Goal: Register for event/course

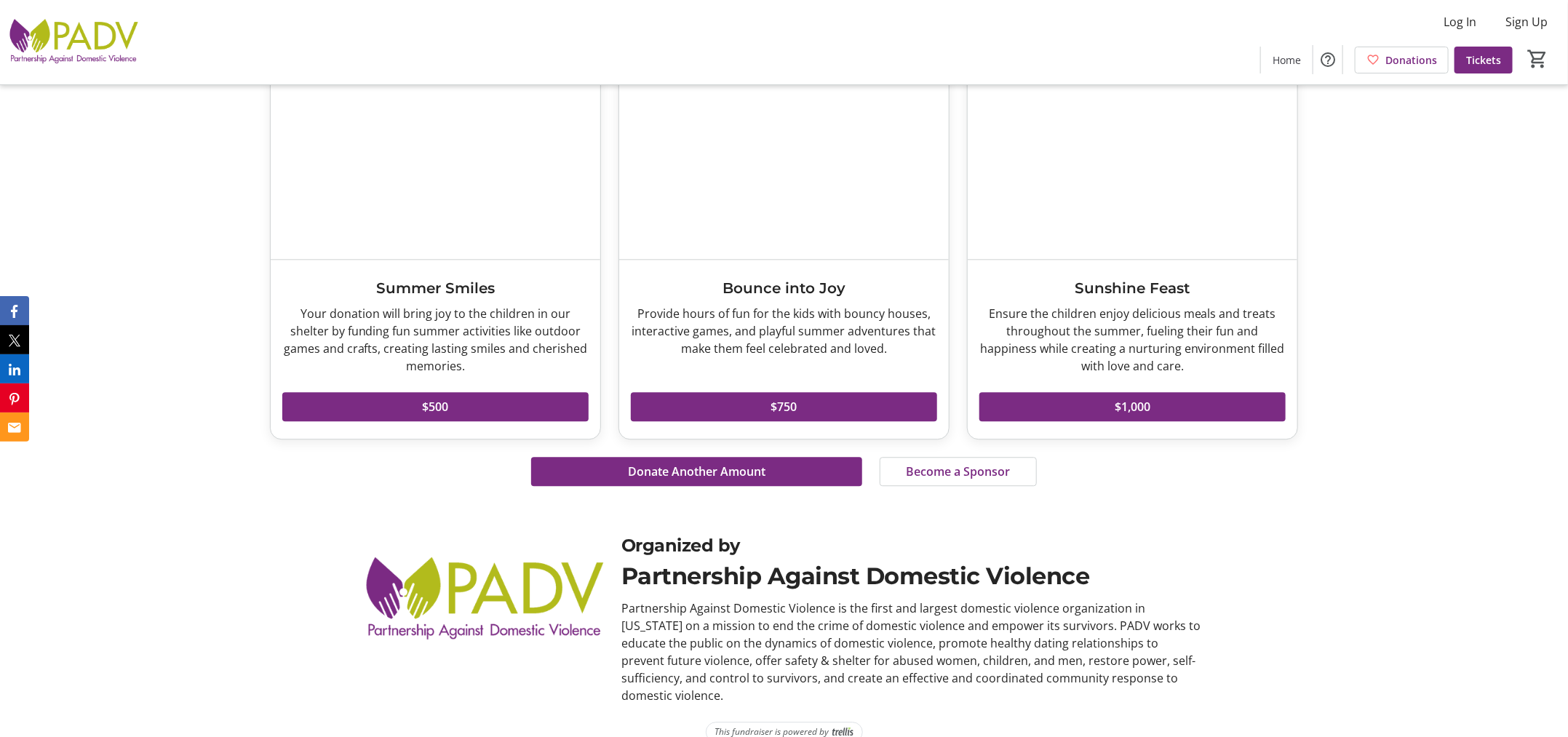
scroll to position [2036, 0]
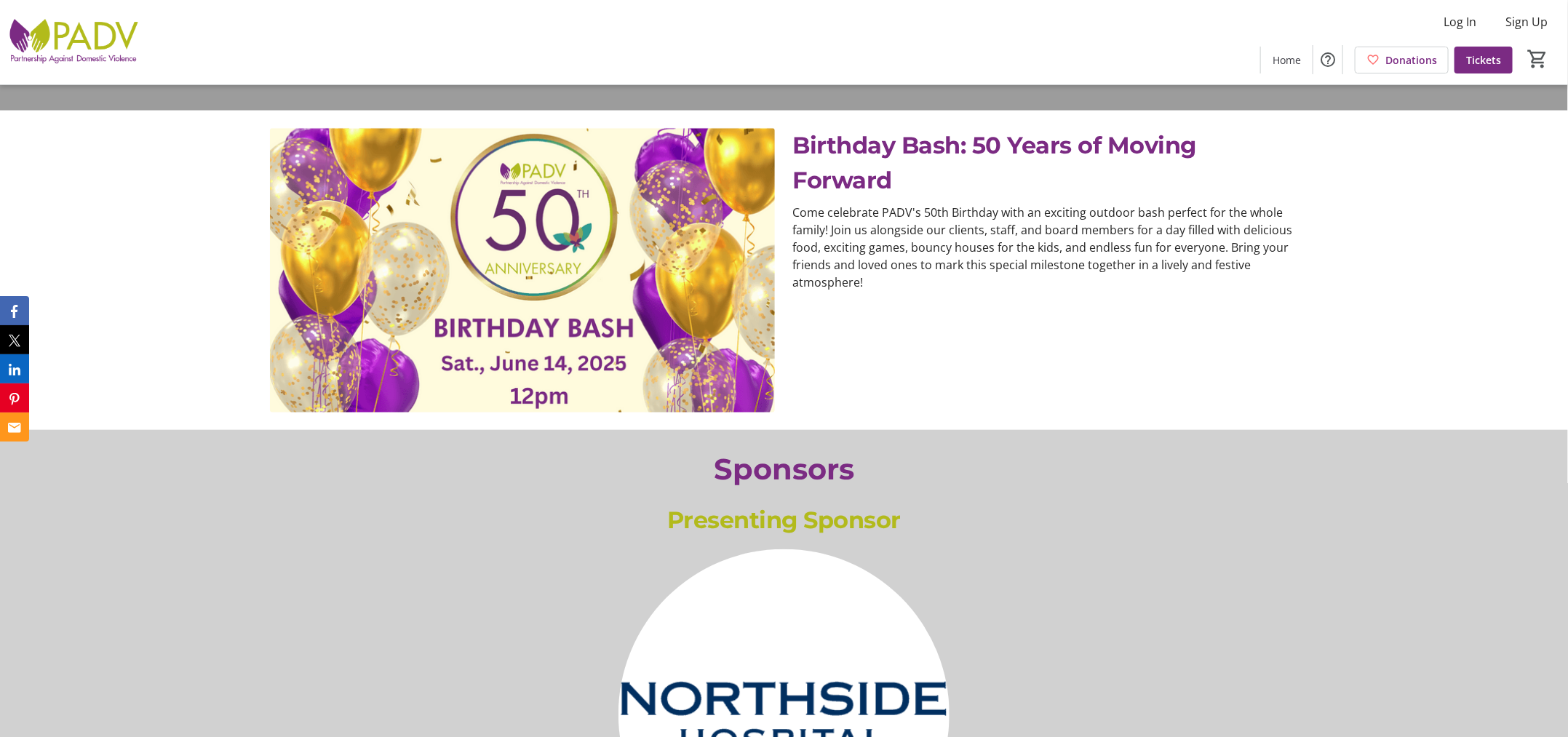
scroll to position [627, 0]
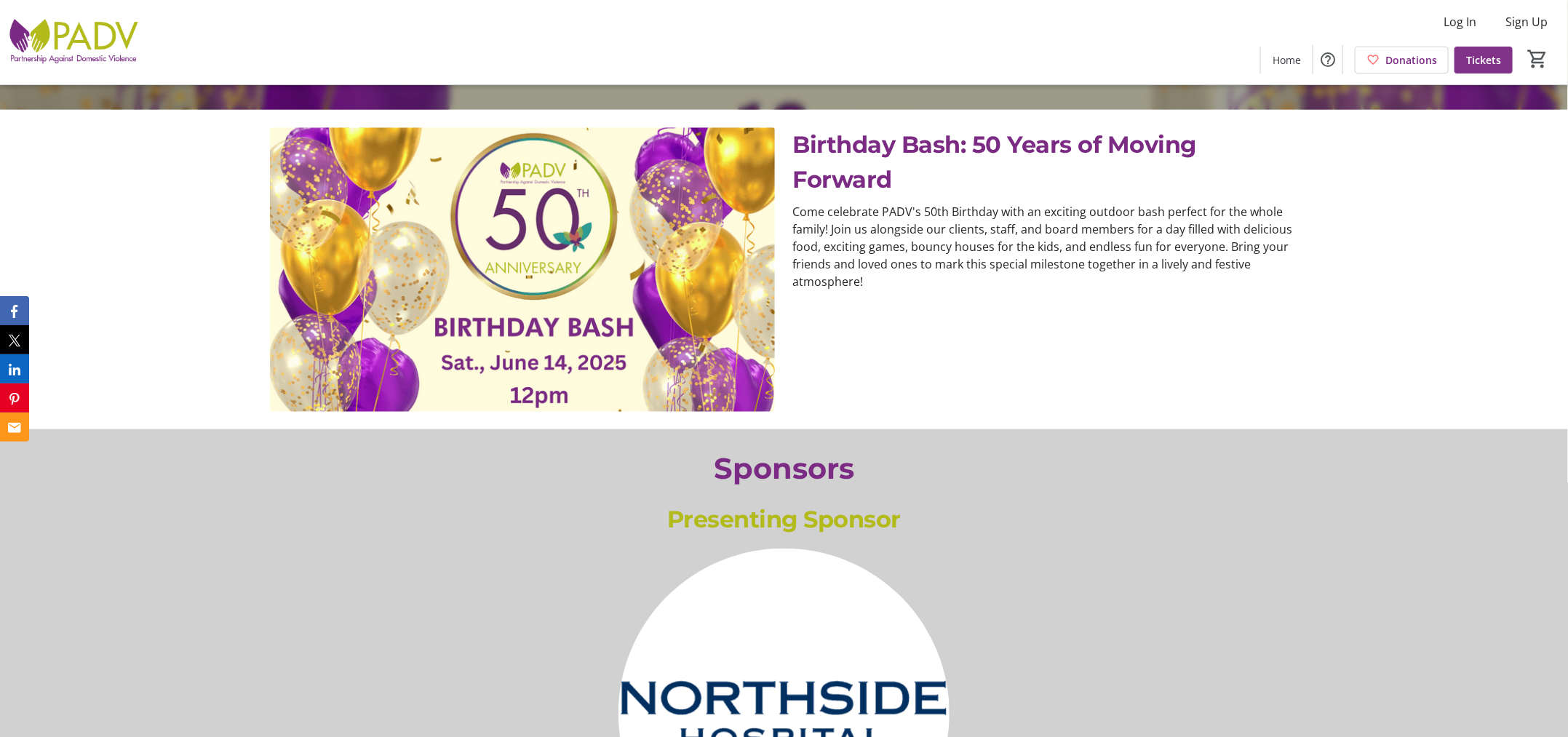
click at [1477, 64] on span "Tickets" at bounding box center [1482, 60] width 35 height 15
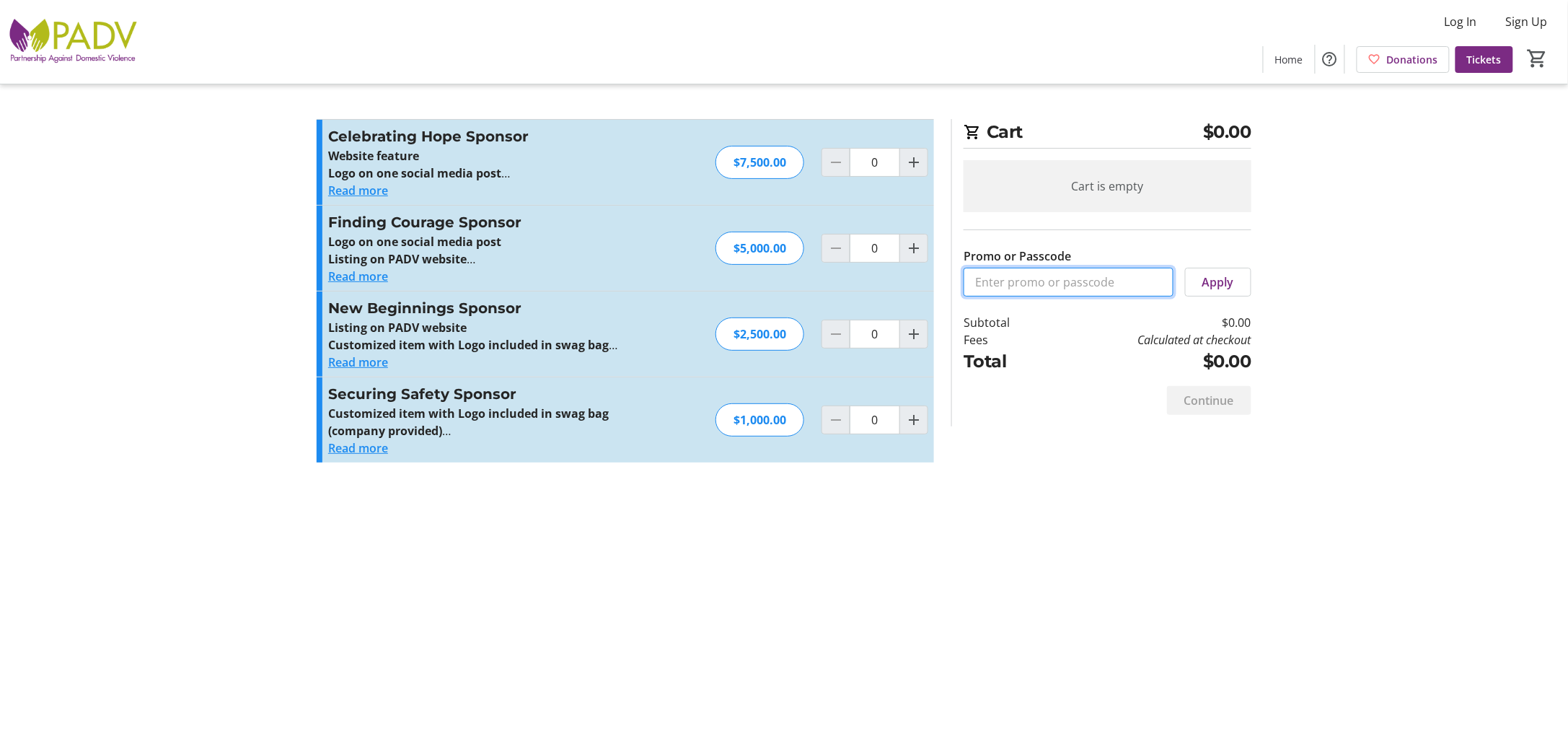
click at [1064, 274] on input "Promo or Passcode" at bounding box center [1068, 282] width 210 height 29
type input "Dev Testing"
click at [1213, 284] on span "Apply" at bounding box center [1219, 281] width 32 height 18
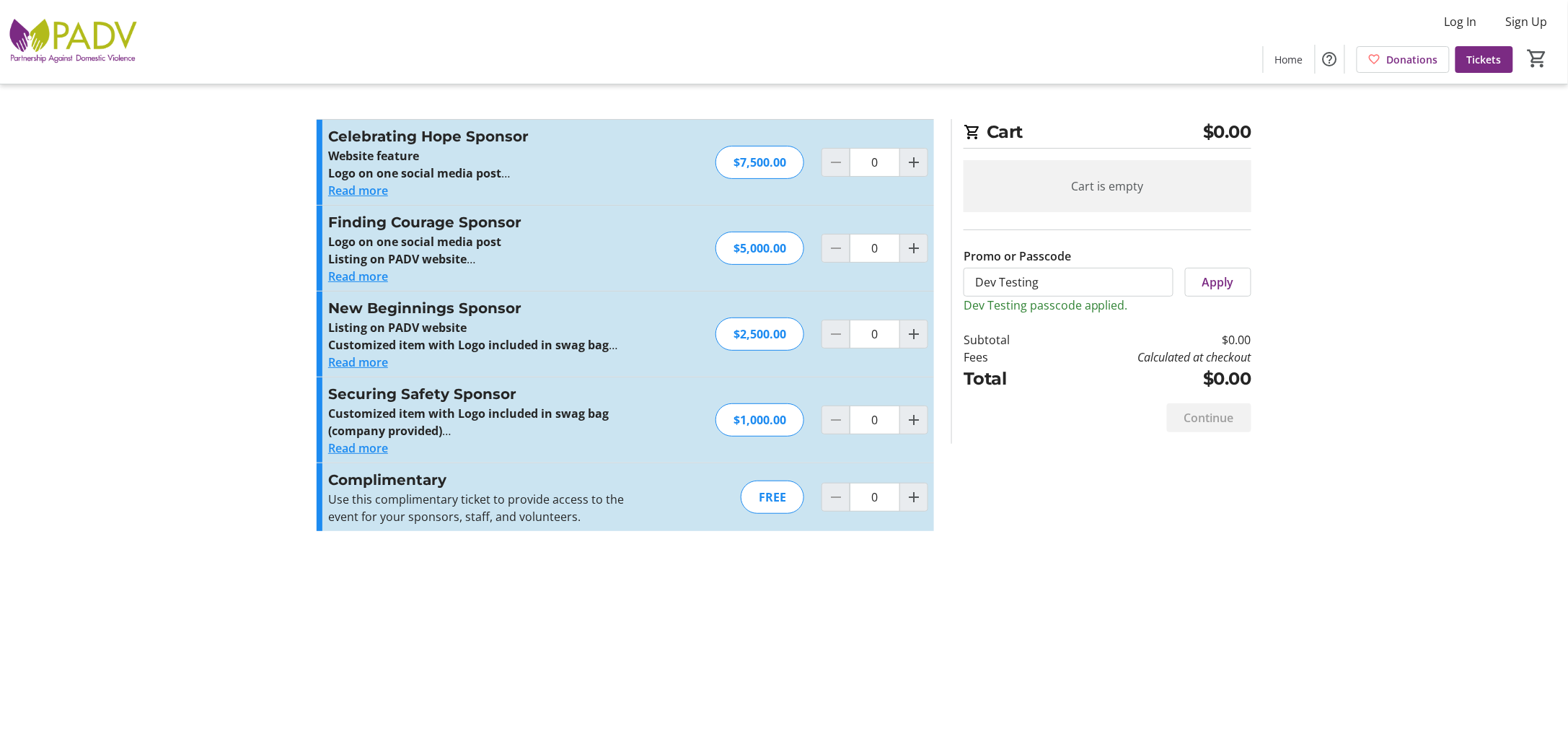
click at [772, 502] on div "FREE" at bounding box center [773, 497] width 64 height 34
click at [913, 493] on mat-icon "Increment by one" at bounding box center [914, 497] width 18 height 18
type input "1"
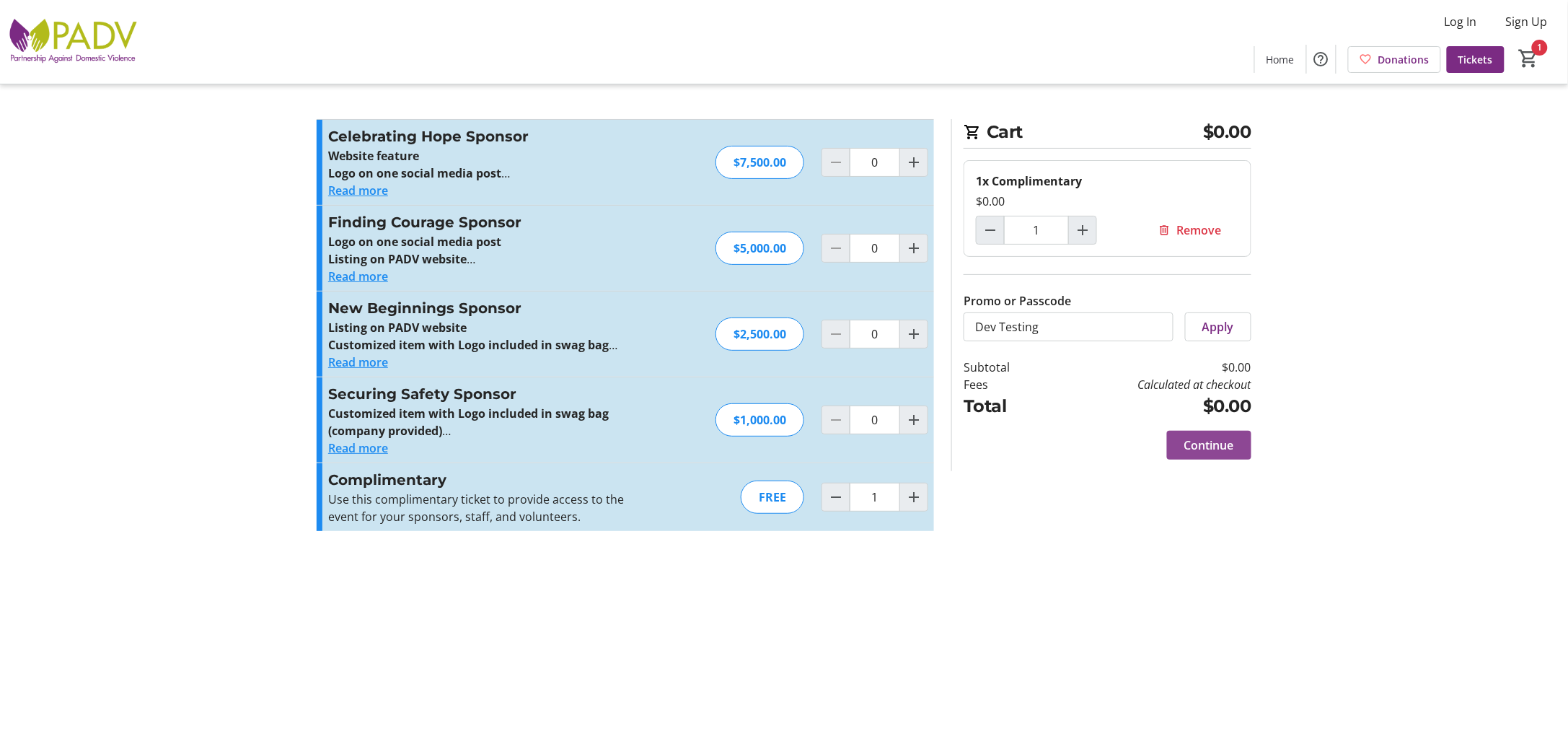
click at [1203, 446] on span "Continue" at bounding box center [1209, 445] width 50 height 18
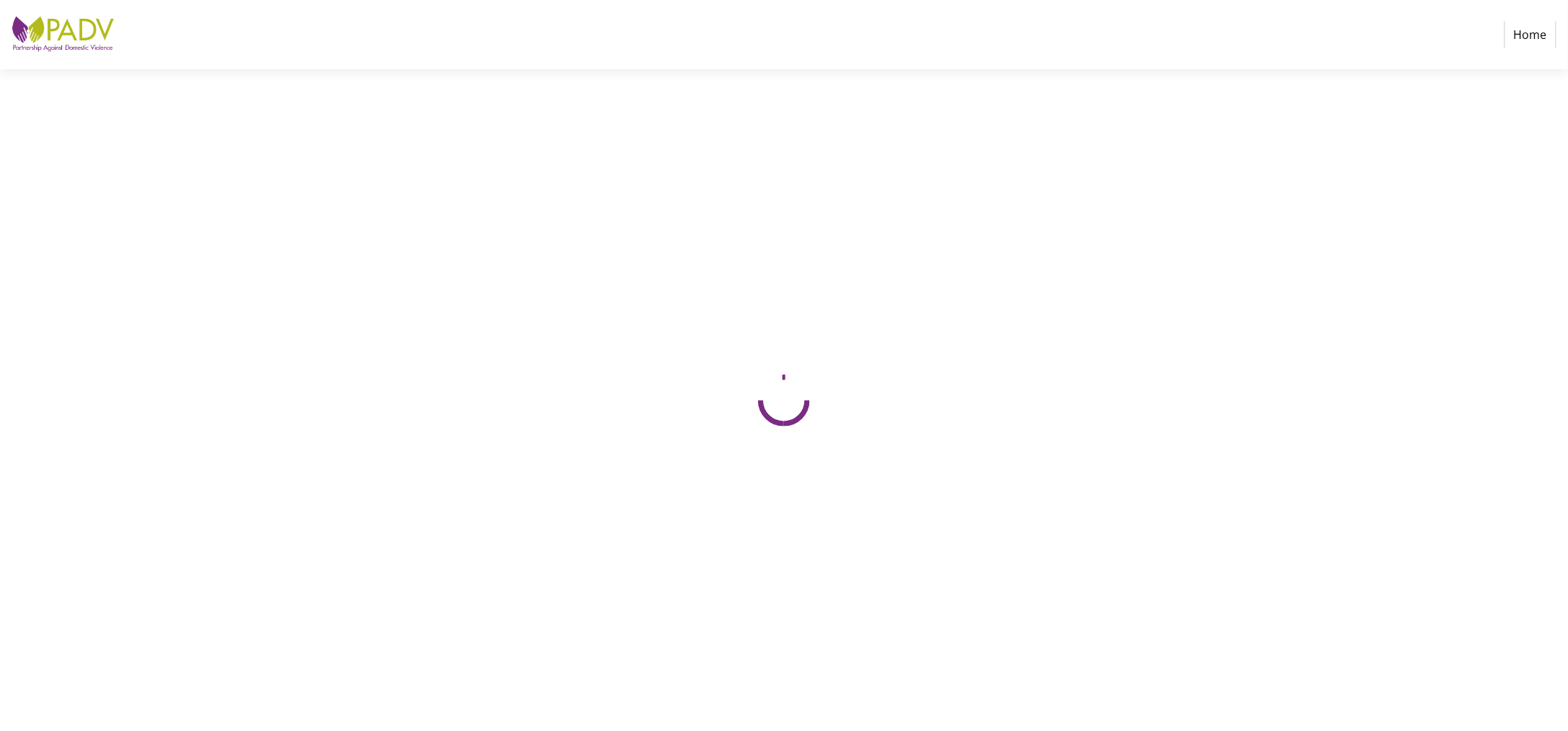
select select "US"
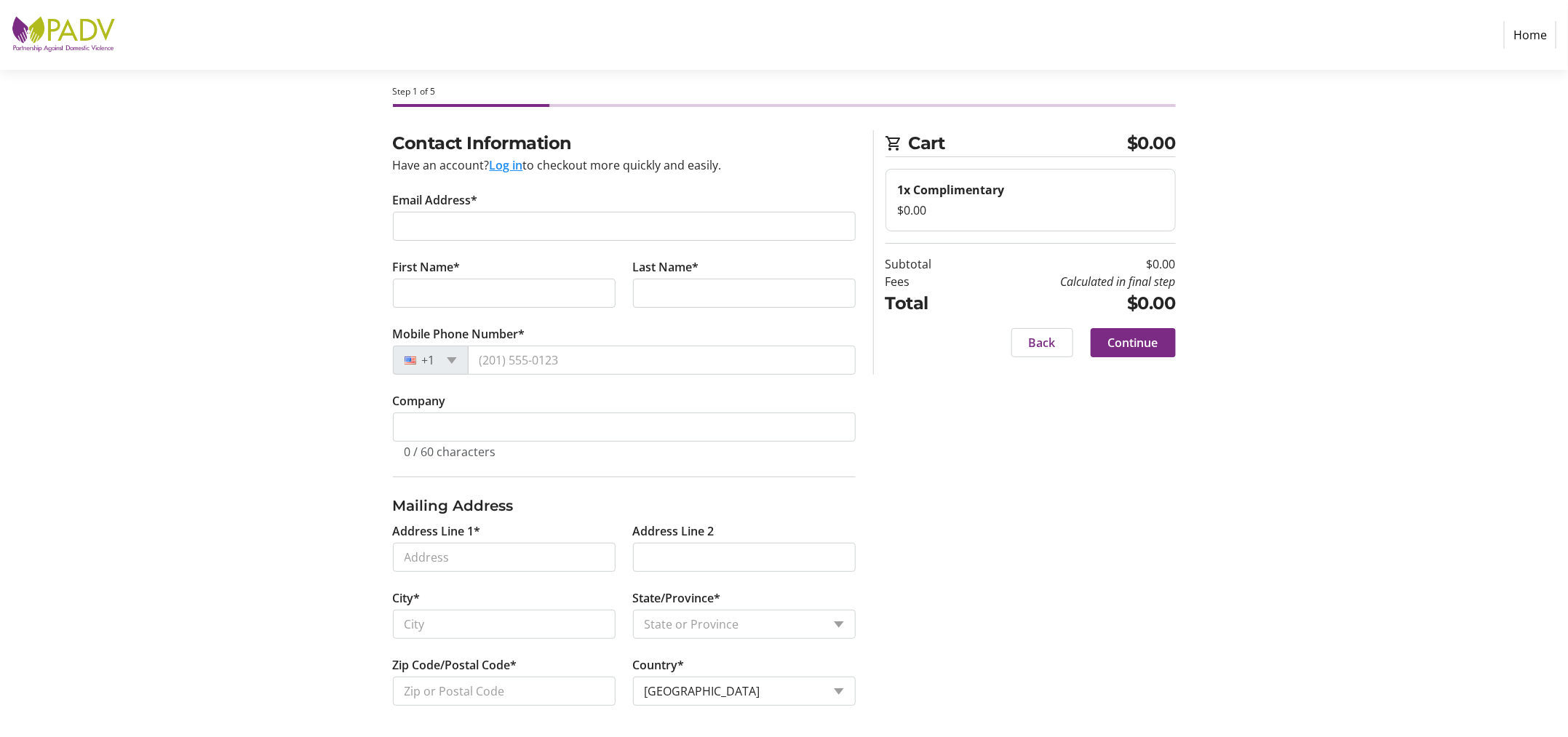
scroll to position [23, 0]
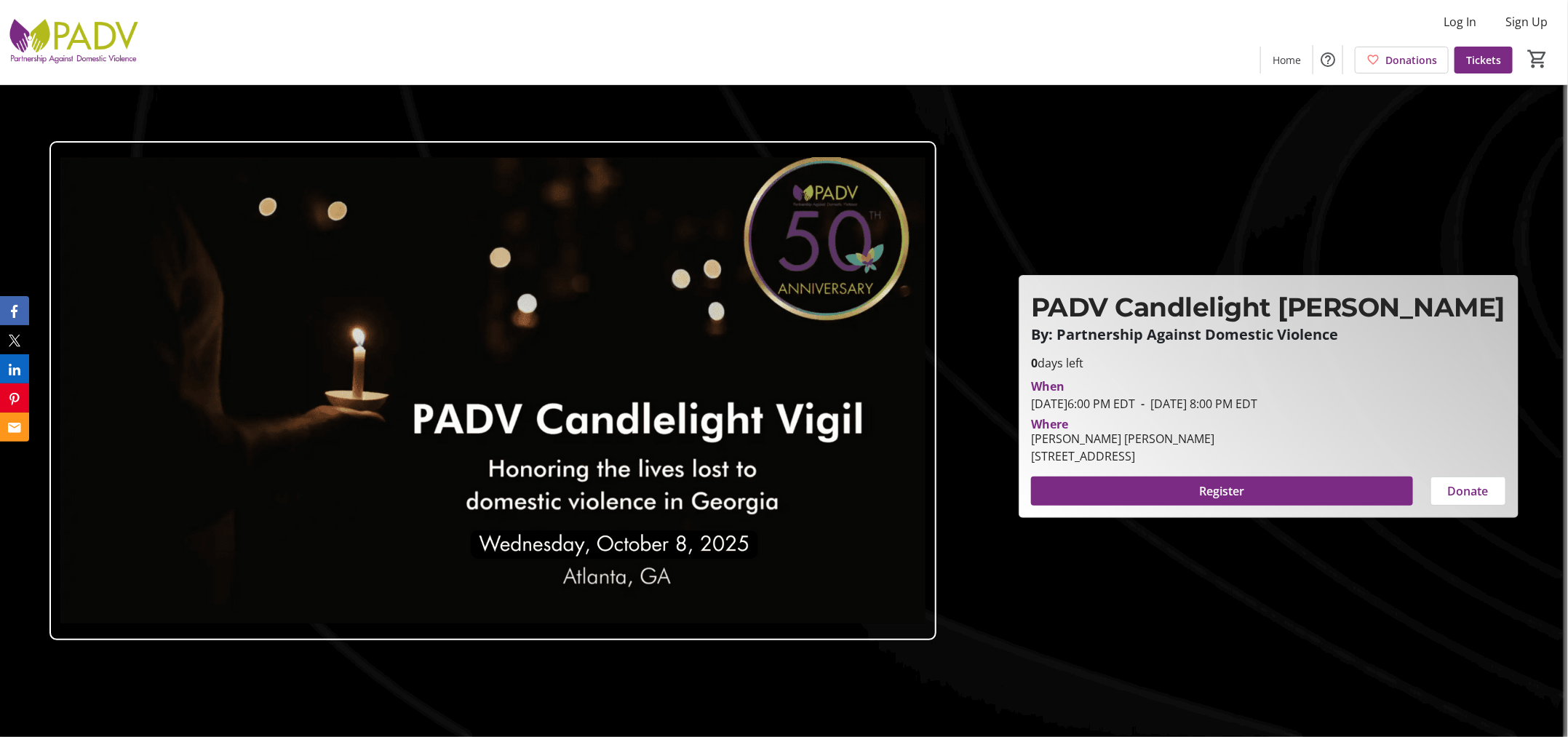
scroll to position [194, 0]
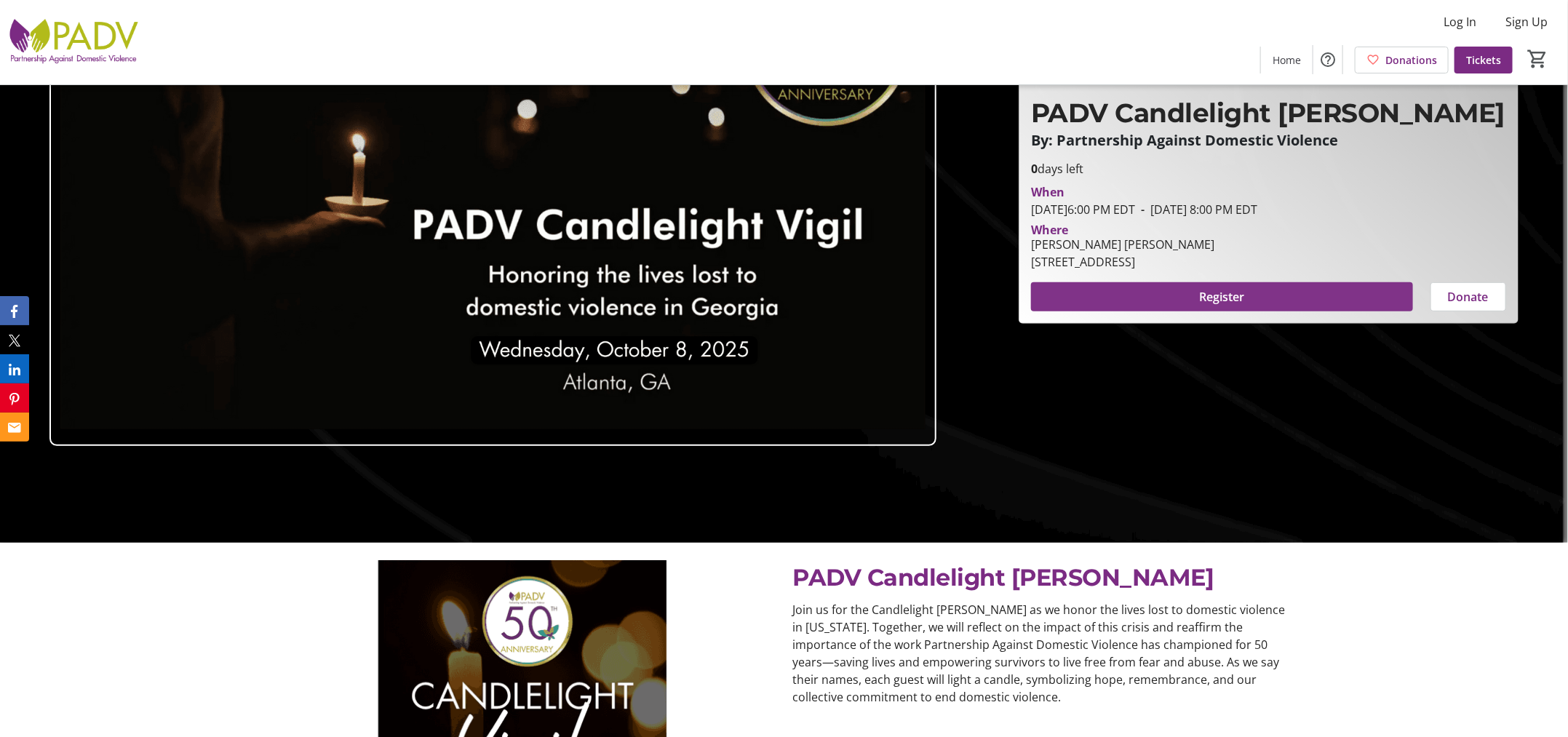
click at [1222, 305] on span "Register" at bounding box center [1221, 296] width 45 height 18
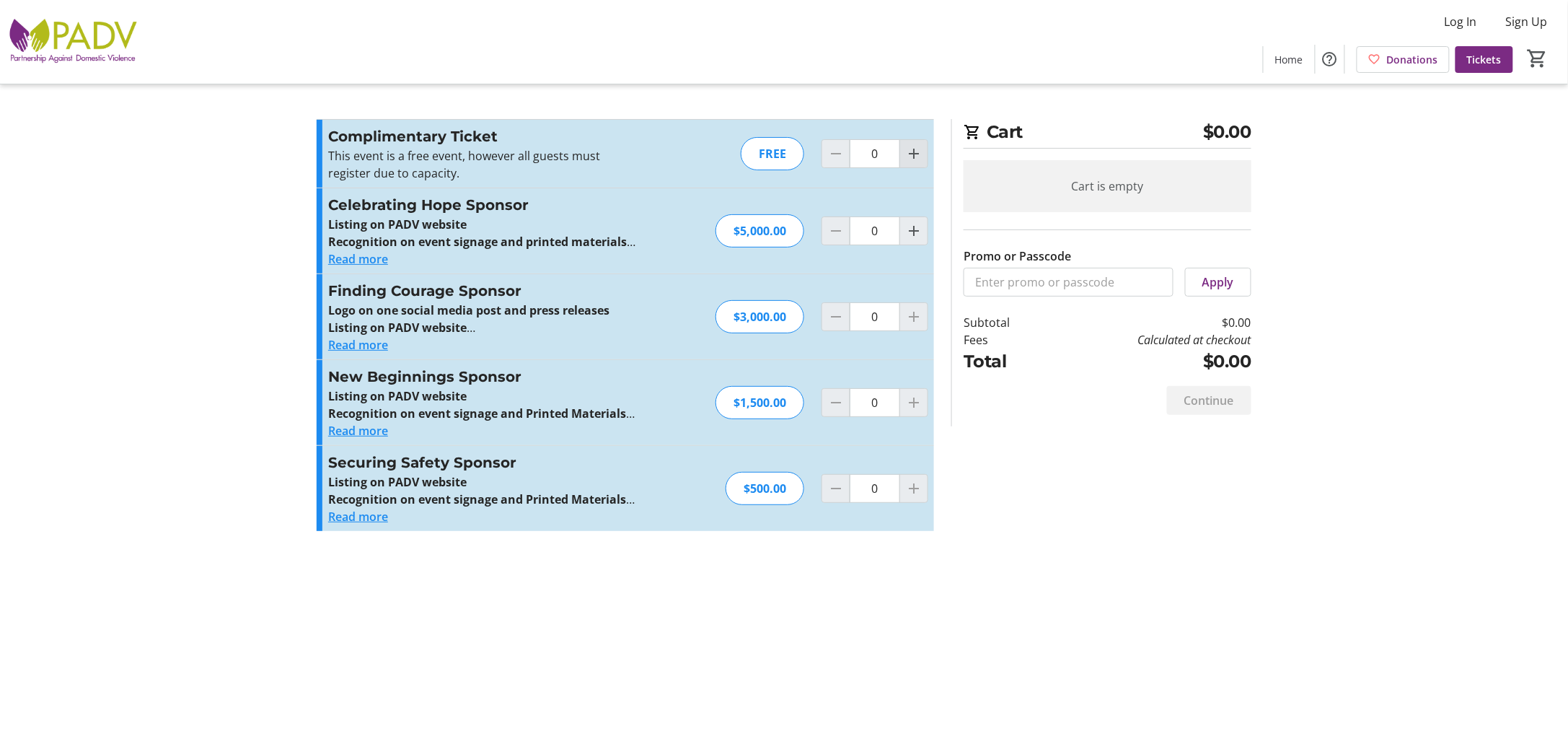
click at [906, 161] on mat-icon "Increment by one" at bounding box center [914, 154] width 18 height 18
type input "1"
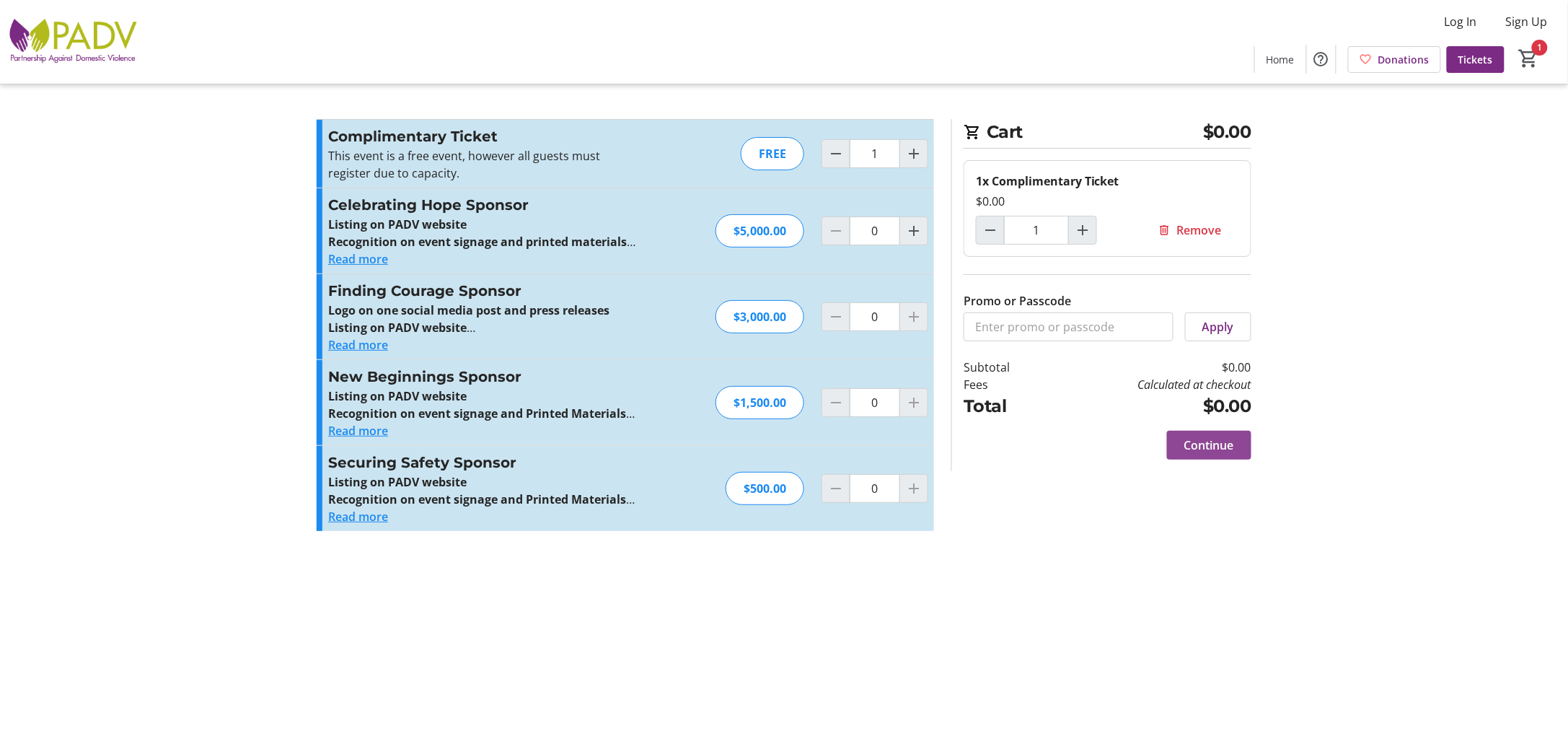
click at [1227, 442] on span "Continue" at bounding box center [1209, 445] width 50 height 18
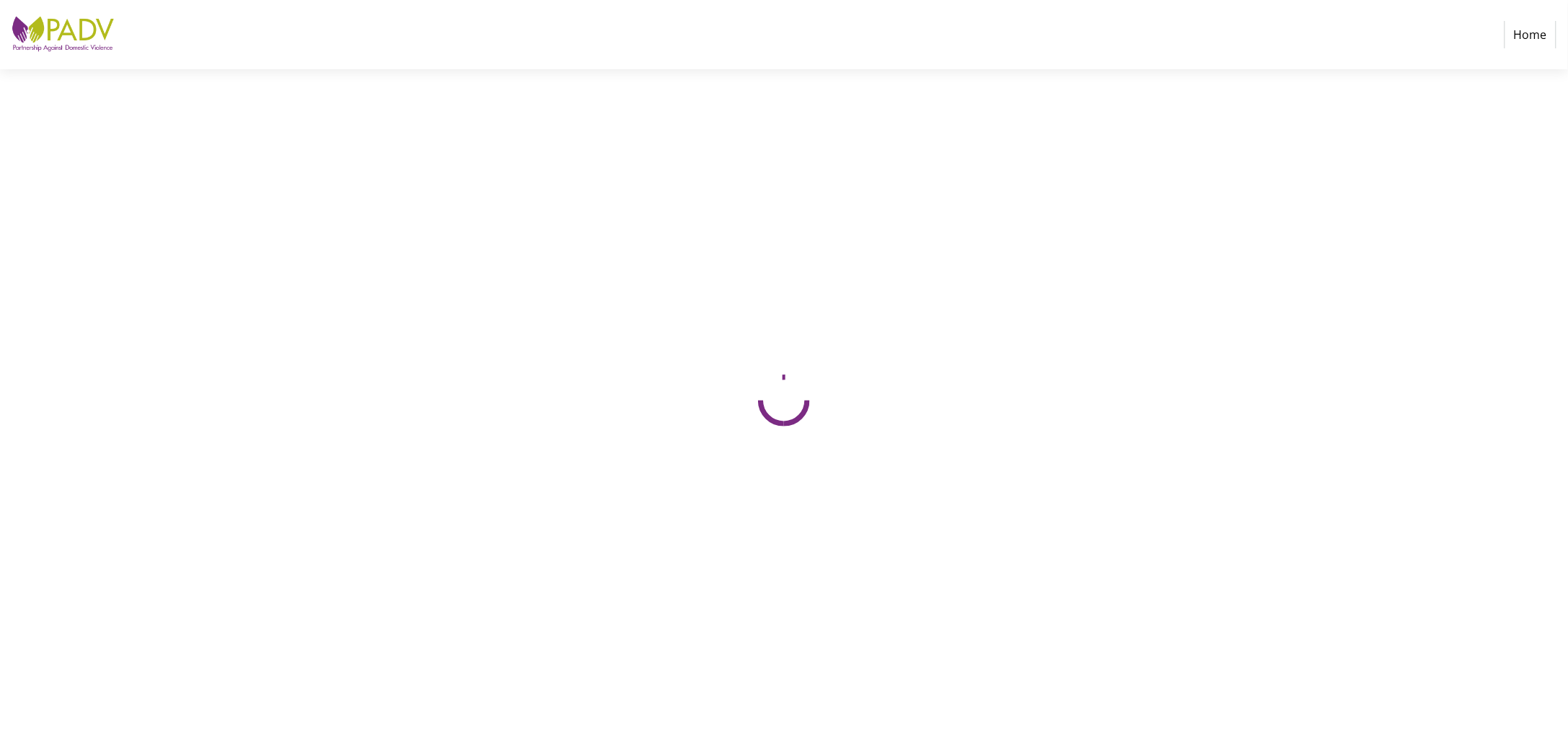
select select "US"
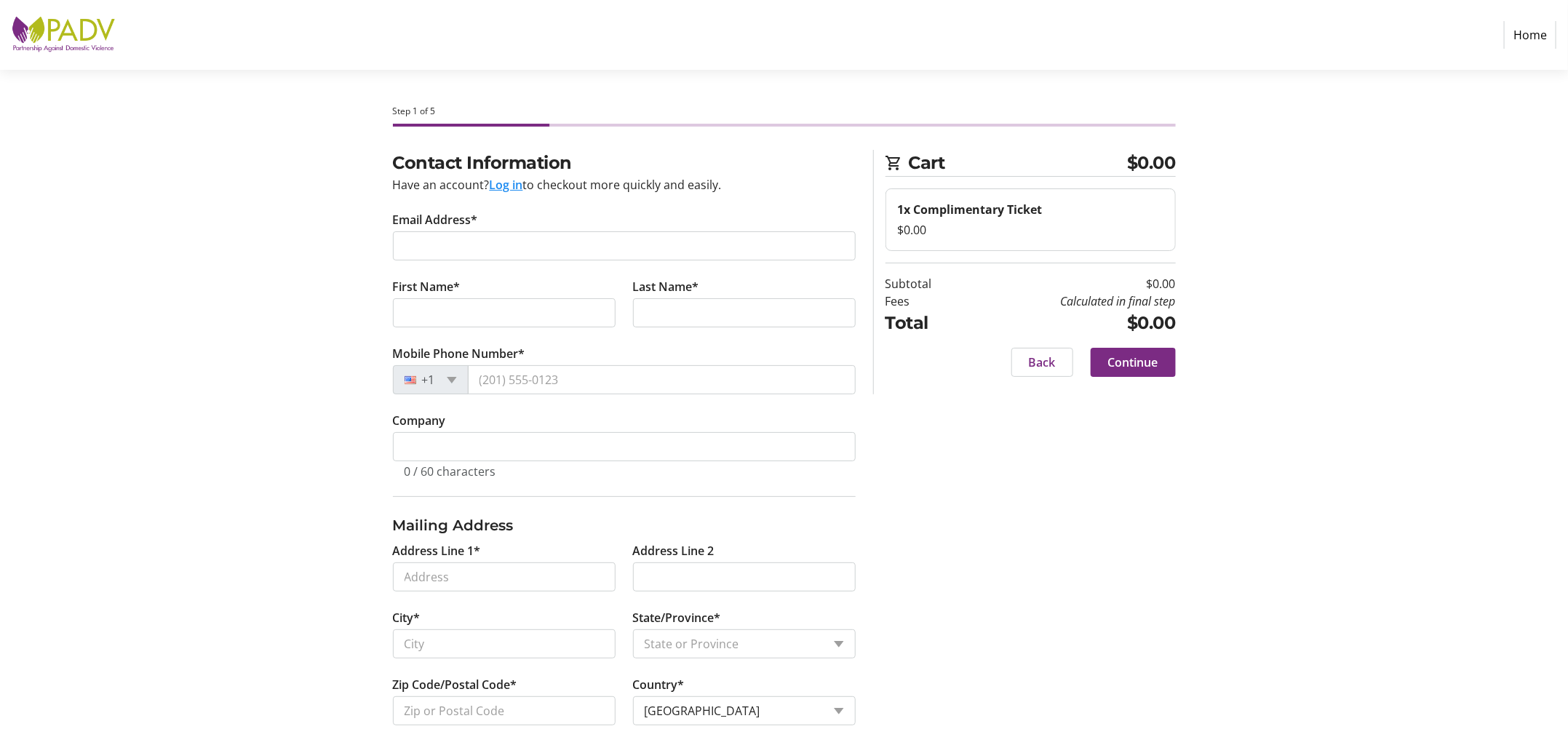
scroll to position [23, 0]
